Goal: Task Accomplishment & Management: Complete application form

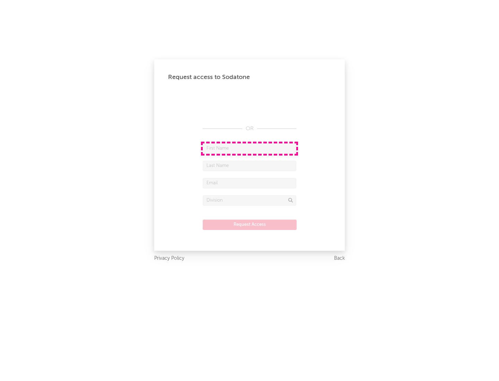
click at [249, 148] on input "text" at bounding box center [250, 148] width 94 height 10
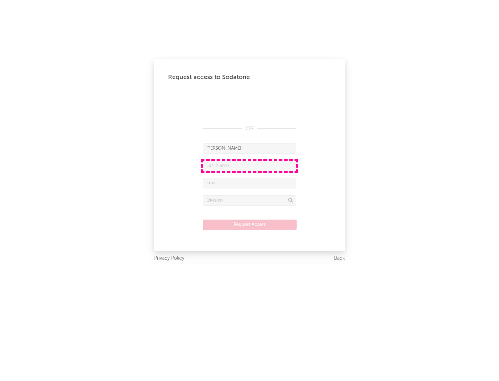
type input "[PERSON_NAME]"
click at [249, 166] on input "text" at bounding box center [250, 166] width 94 height 10
type input "[PERSON_NAME]"
click at [249, 183] on input "text" at bounding box center [250, 183] width 94 height 10
type input "[EMAIL_ADDRESS][DOMAIN_NAME]"
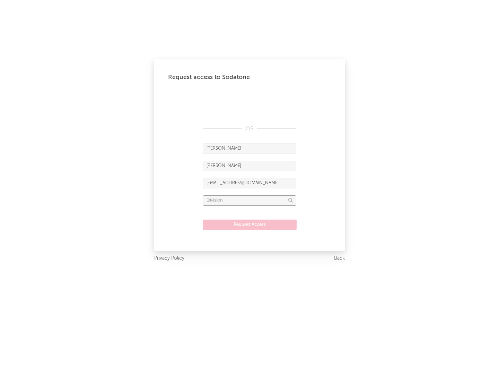
click at [249, 200] on input "text" at bounding box center [250, 200] width 94 height 10
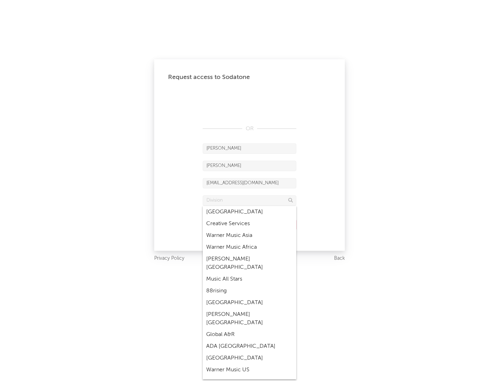
click at [249, 273] on div "Music All Stars" at bounding box center [250, 279] width 94 height 12
type input "Music All Stars"
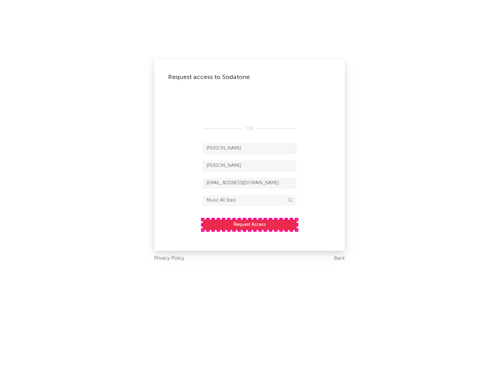
click at [249, 225] on button "Request Access" at bounding box center [250, 225] width 94 height 10
